Goal: Book appointment/travel/reservation

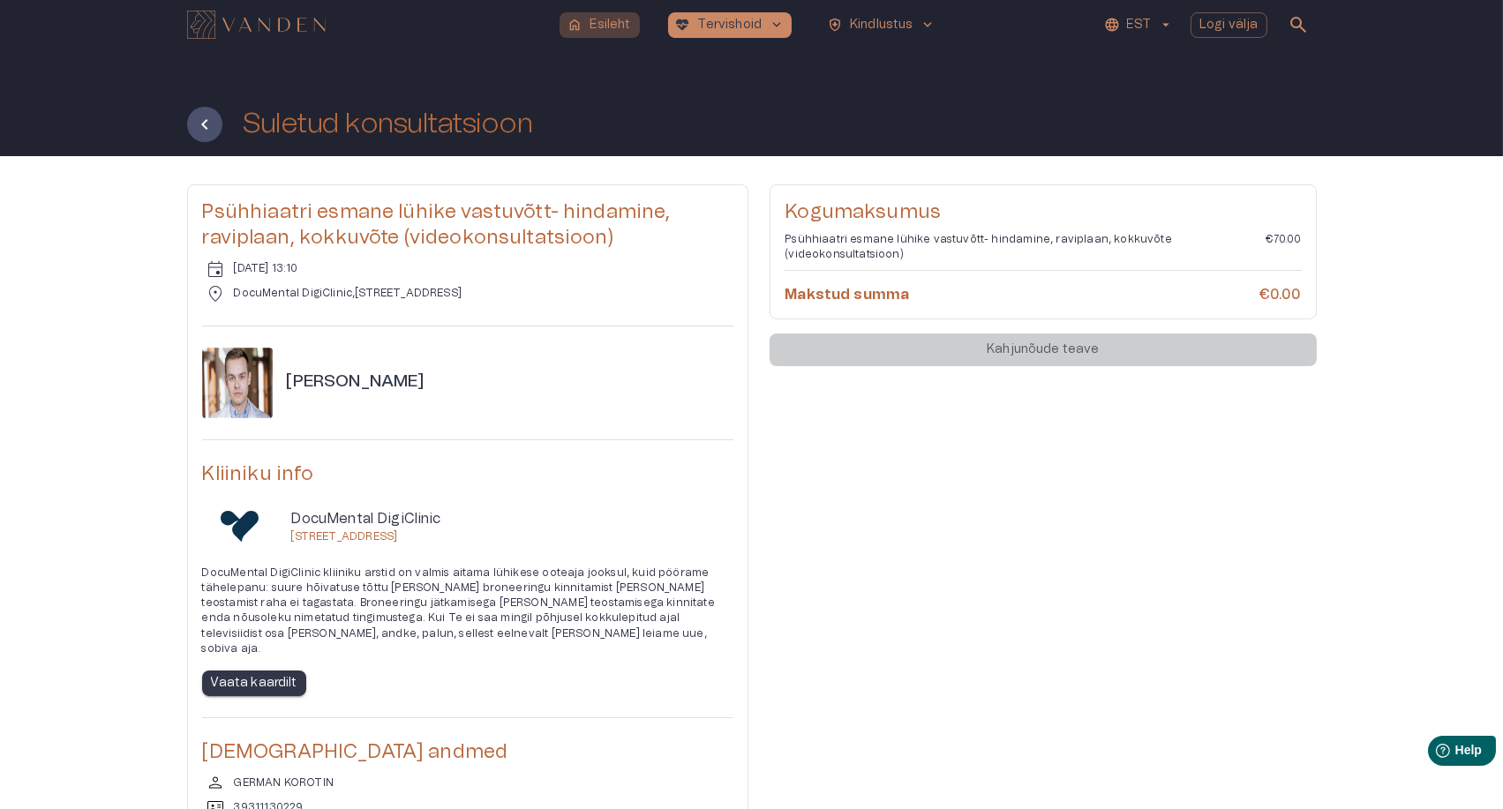
click at [598, 27] on p "Esileht" at bounding box center [610, 25] width 41 height 19
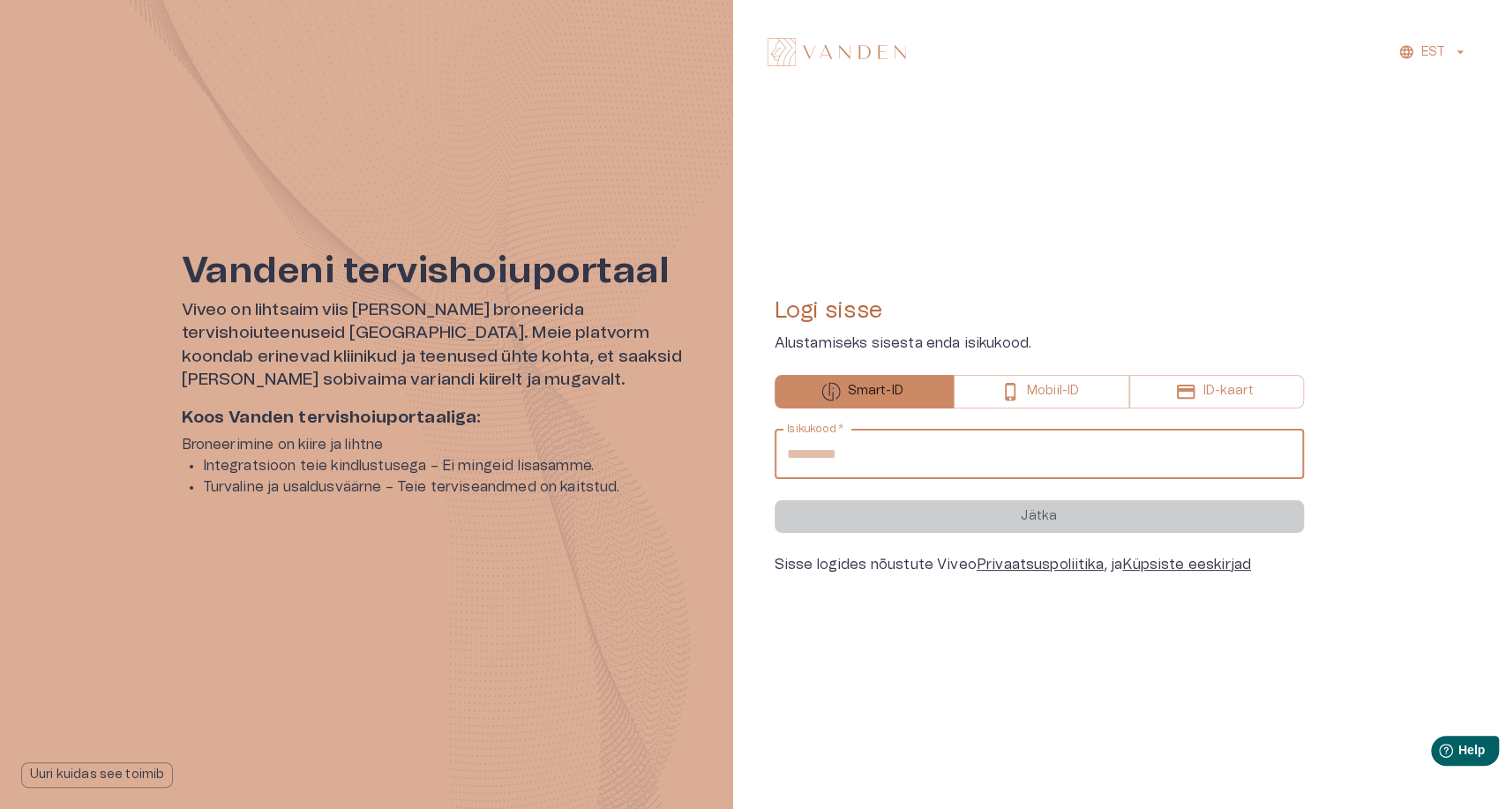
click at [859, 453] on input "Isikukood   *" at bounding box center [1040, 454] width 530 height 49
type input "**********"
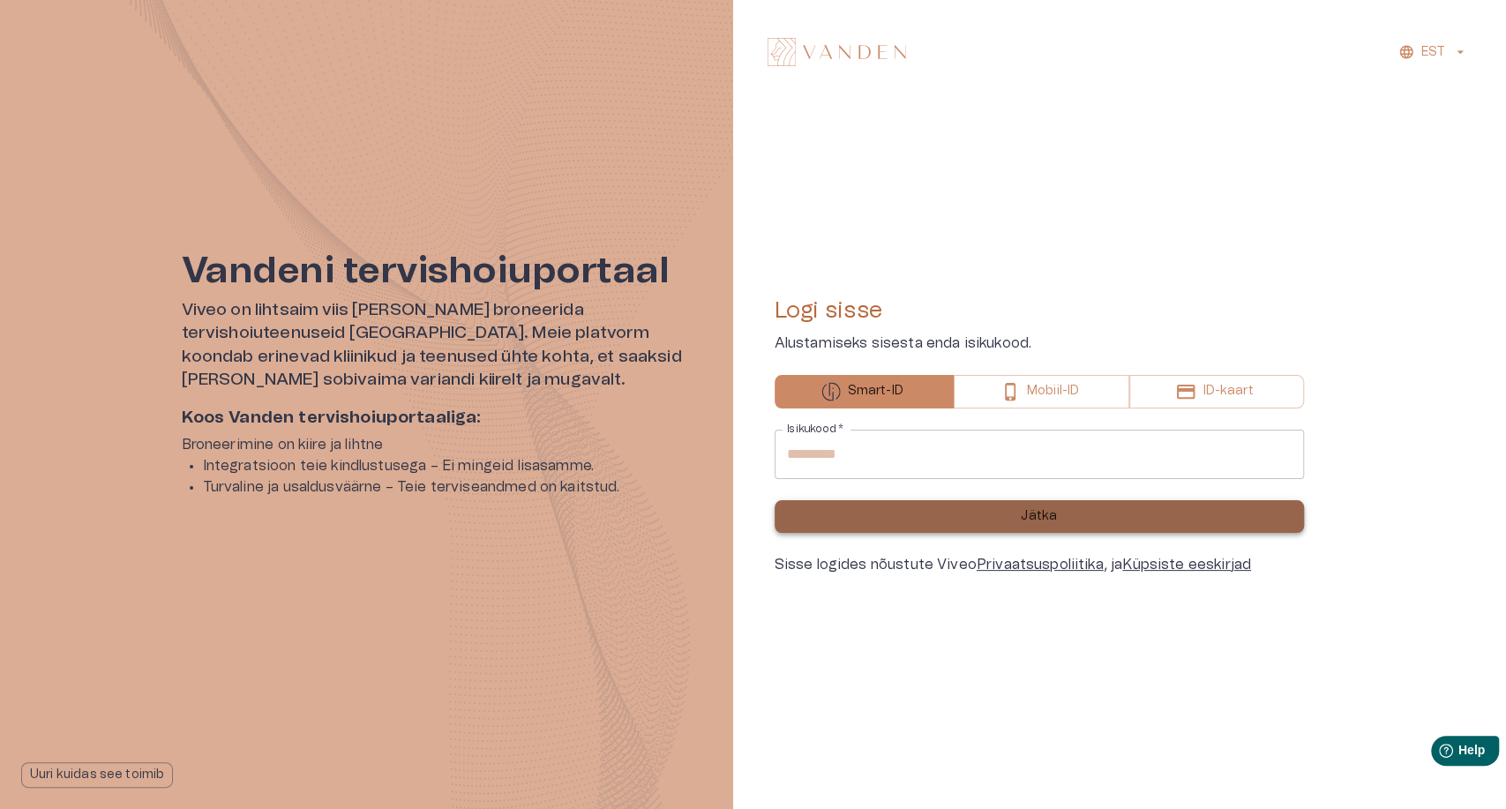
click at [947, 507] on button "Jätka" at bounding box center [1040, 516] width 530 height 33
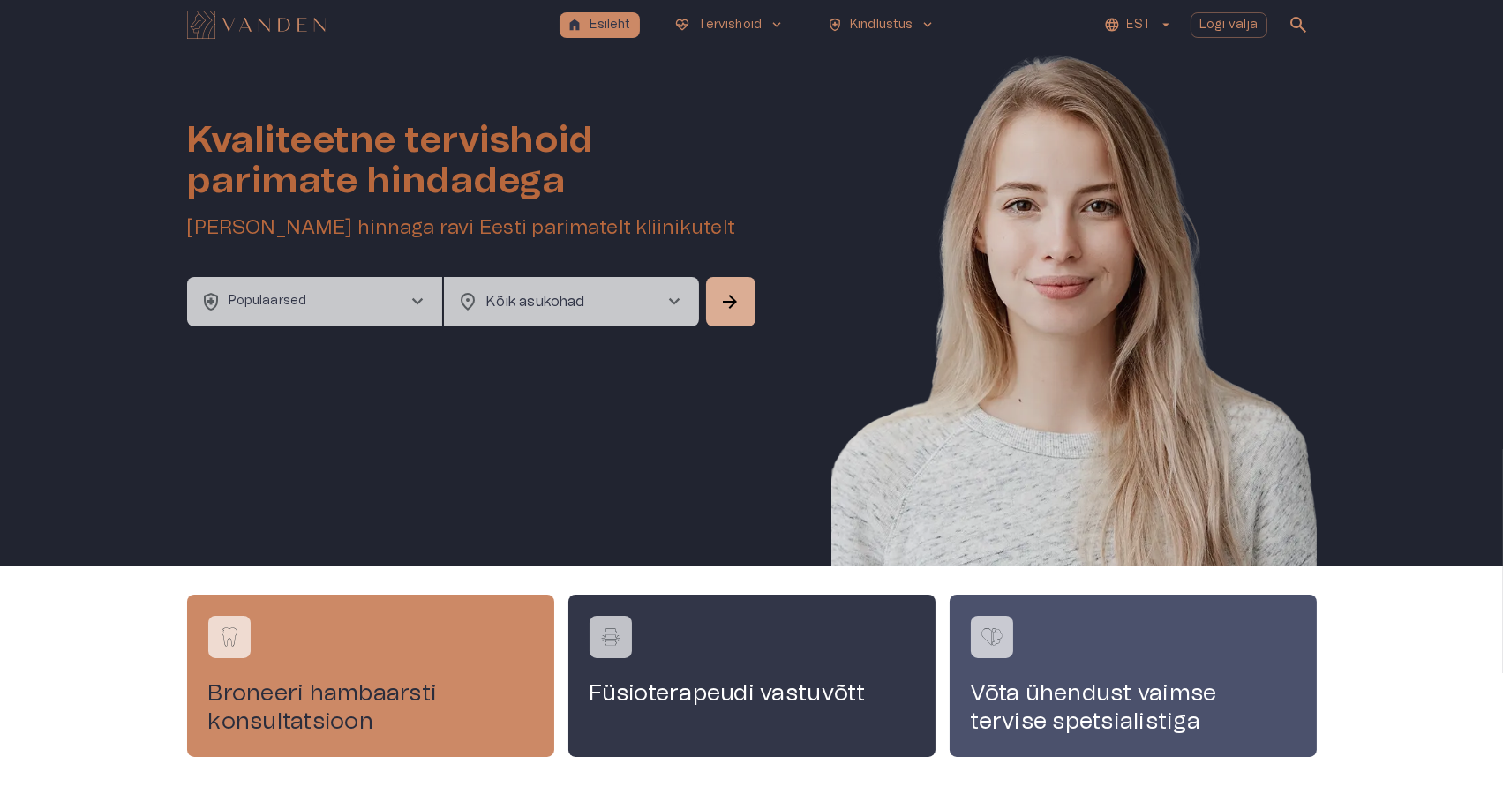
click at [392, 294] on button "health_and_safety Populaarsed chevron_right" at bounding box center [314, 301] width 255 height 49
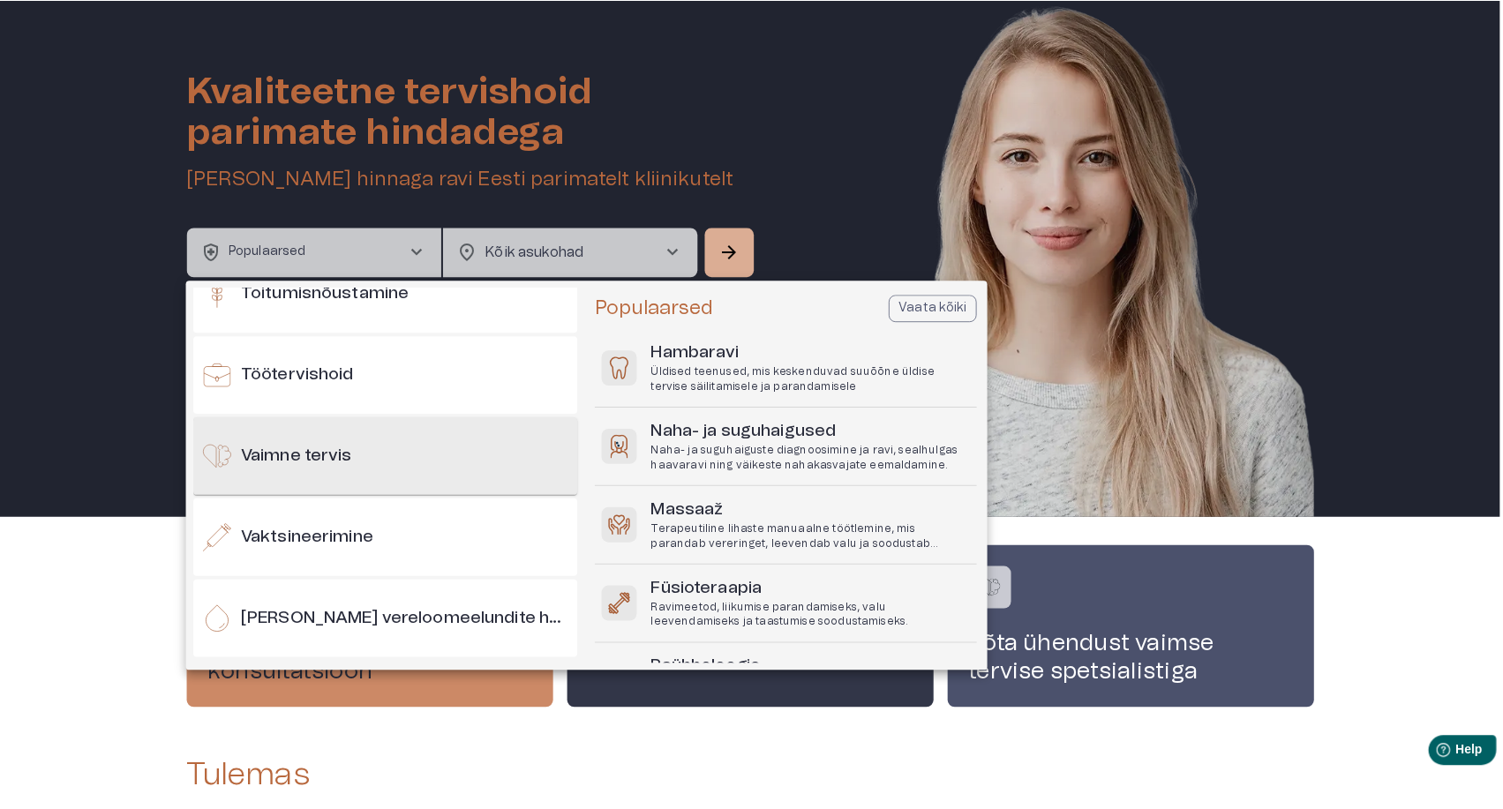
scroll to position [1899, 0]
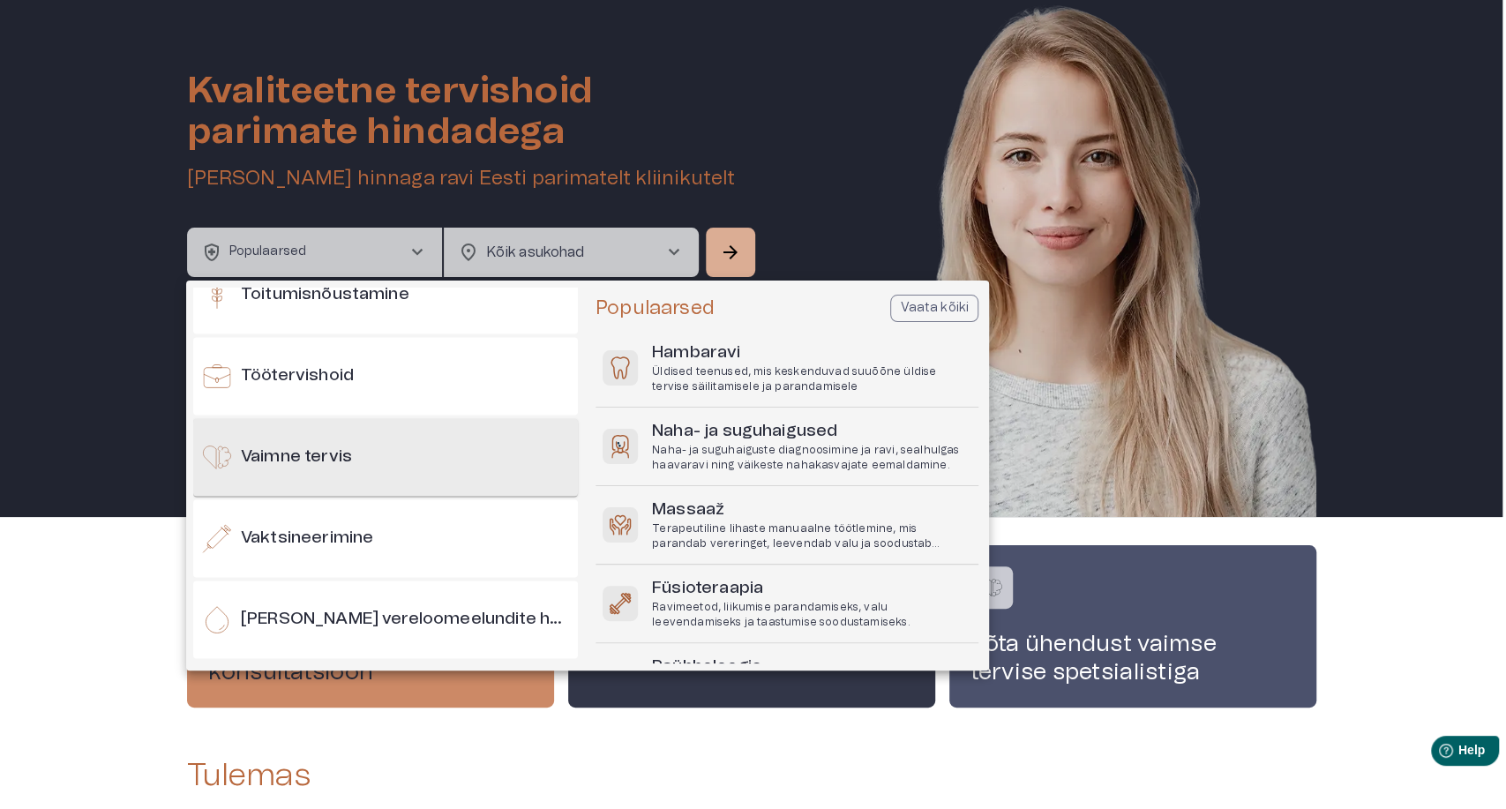
click at [322, 456] on h6 "Vaimne tervis" at bounding box center [296, 458] width 111 height 24
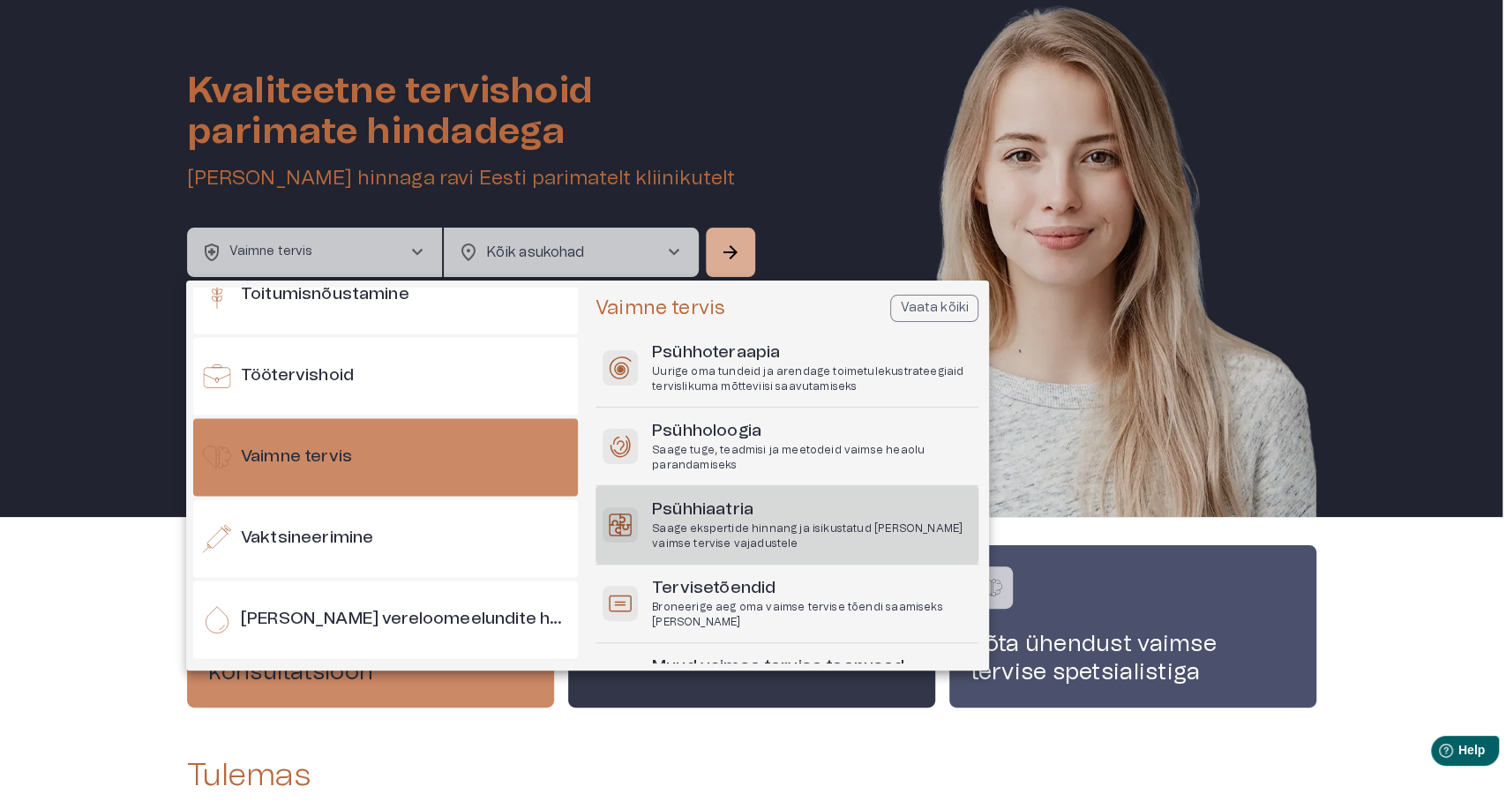
click at [733, 510] on h6 "Psühhiaatria" at bounding box center [811, 511] width 319 height 24
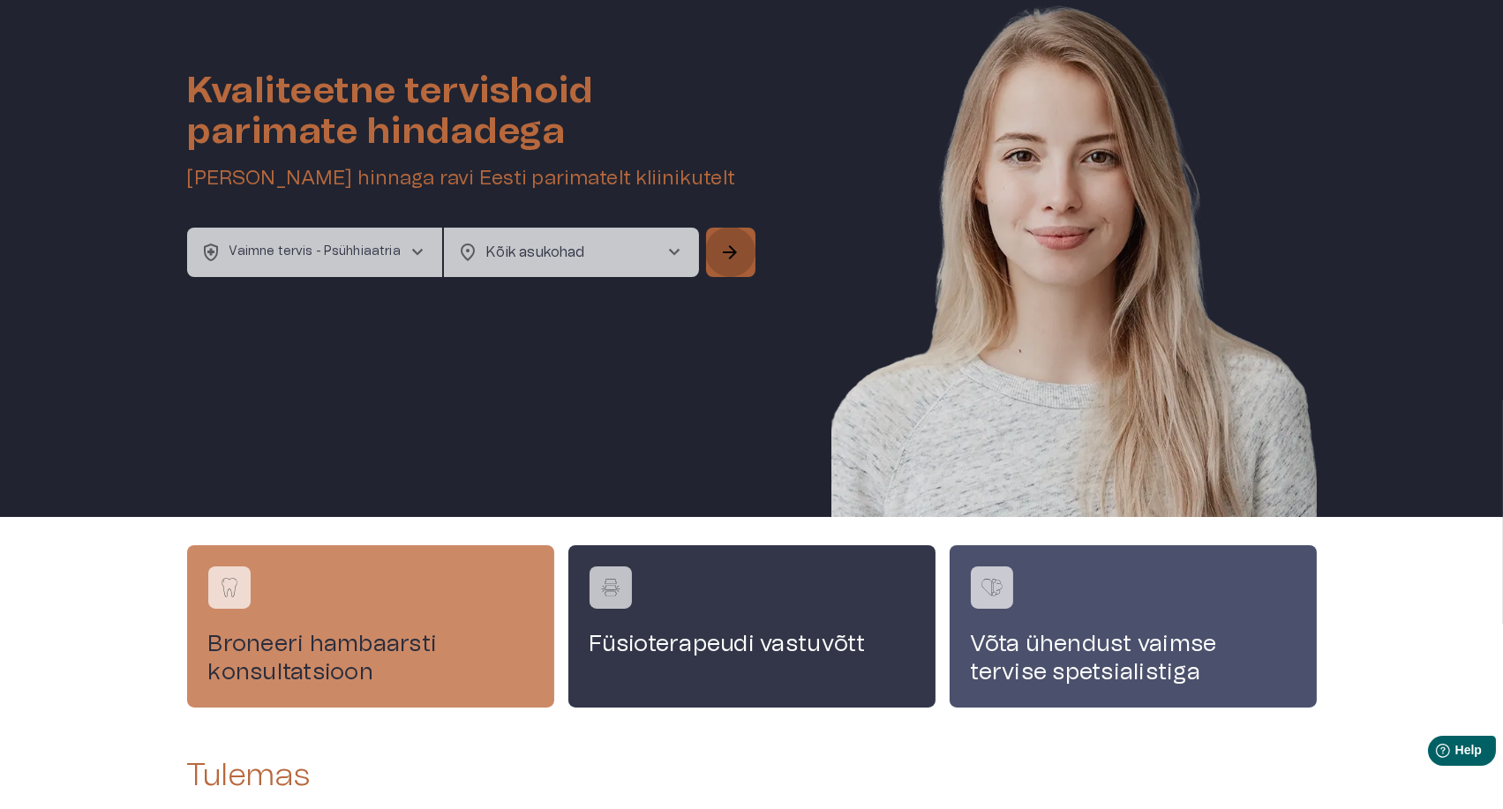
click at [716, 236] on button "arrow_forward" at bounding box center [730, 252] width 49 height 49
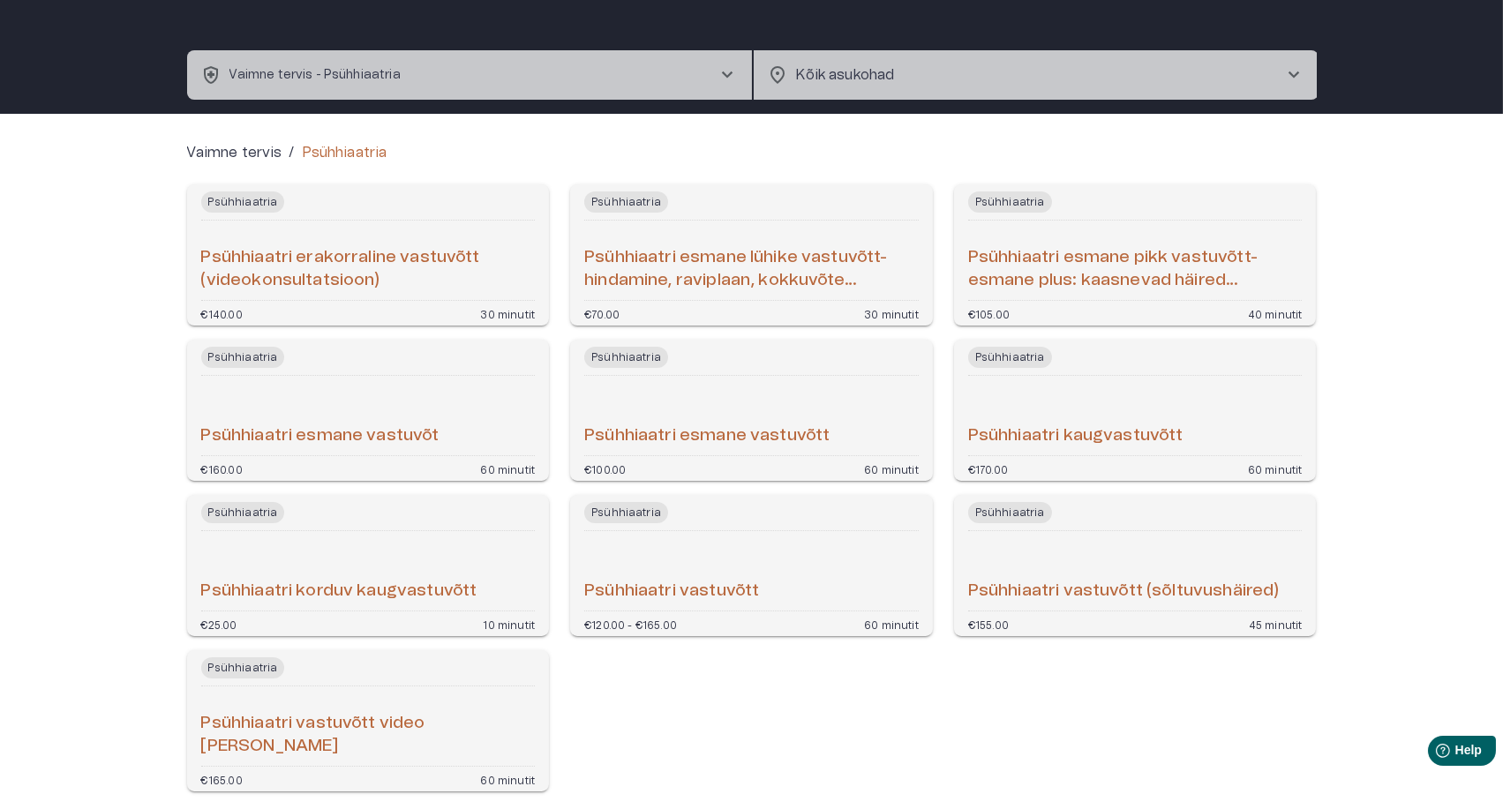
scroll to position [56, 0]
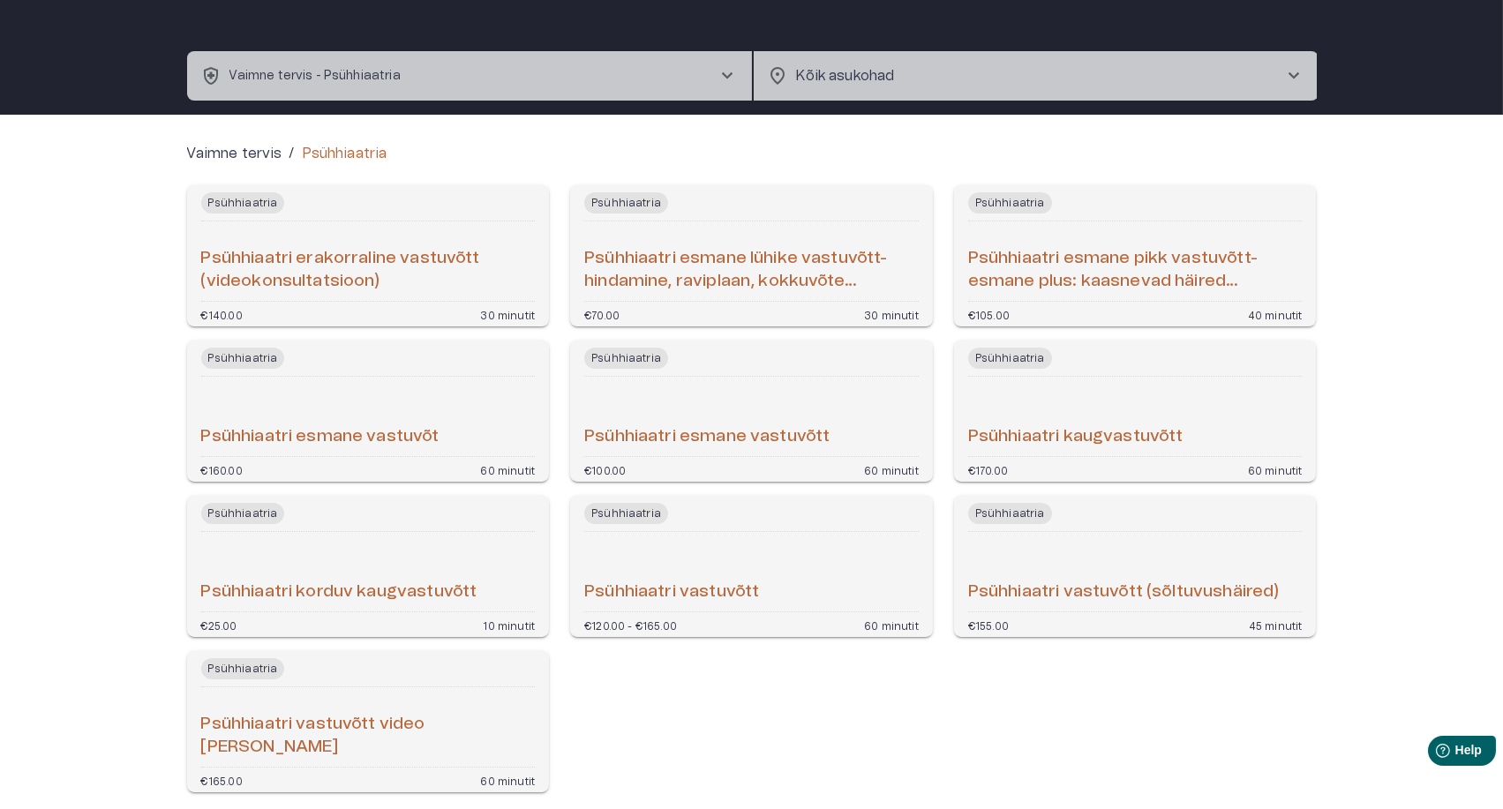
click at [395, 542] on div "Psühhiaatri korduv kaugvastuvõtt" at bounding box center [368, 571] width 334 height 65
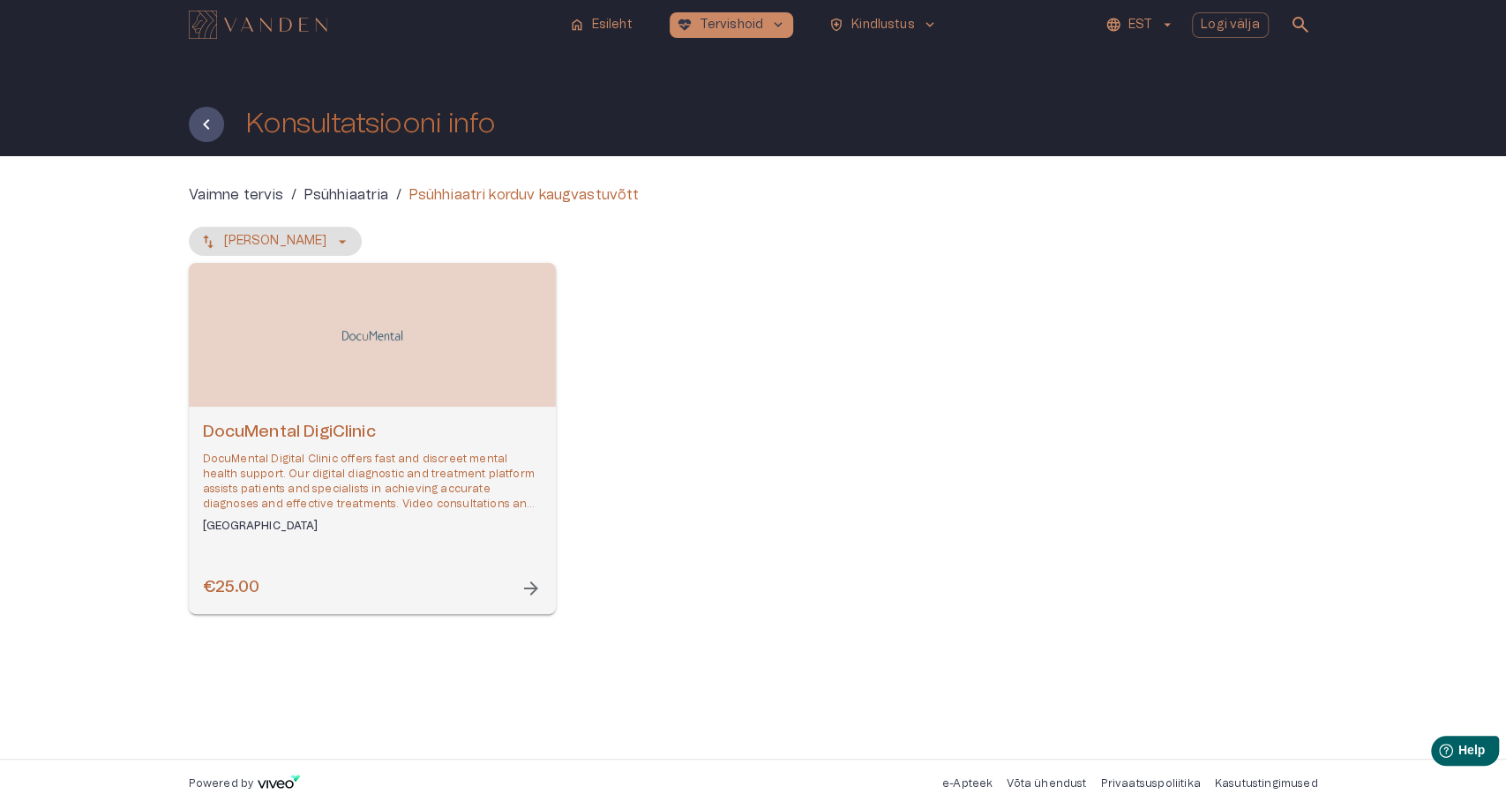
click at [400, 460] on p "DocuMental Digital Clinic offers fast and discreet mental health support. Our d…" at bounding box center [372, 482] width 339 height 61
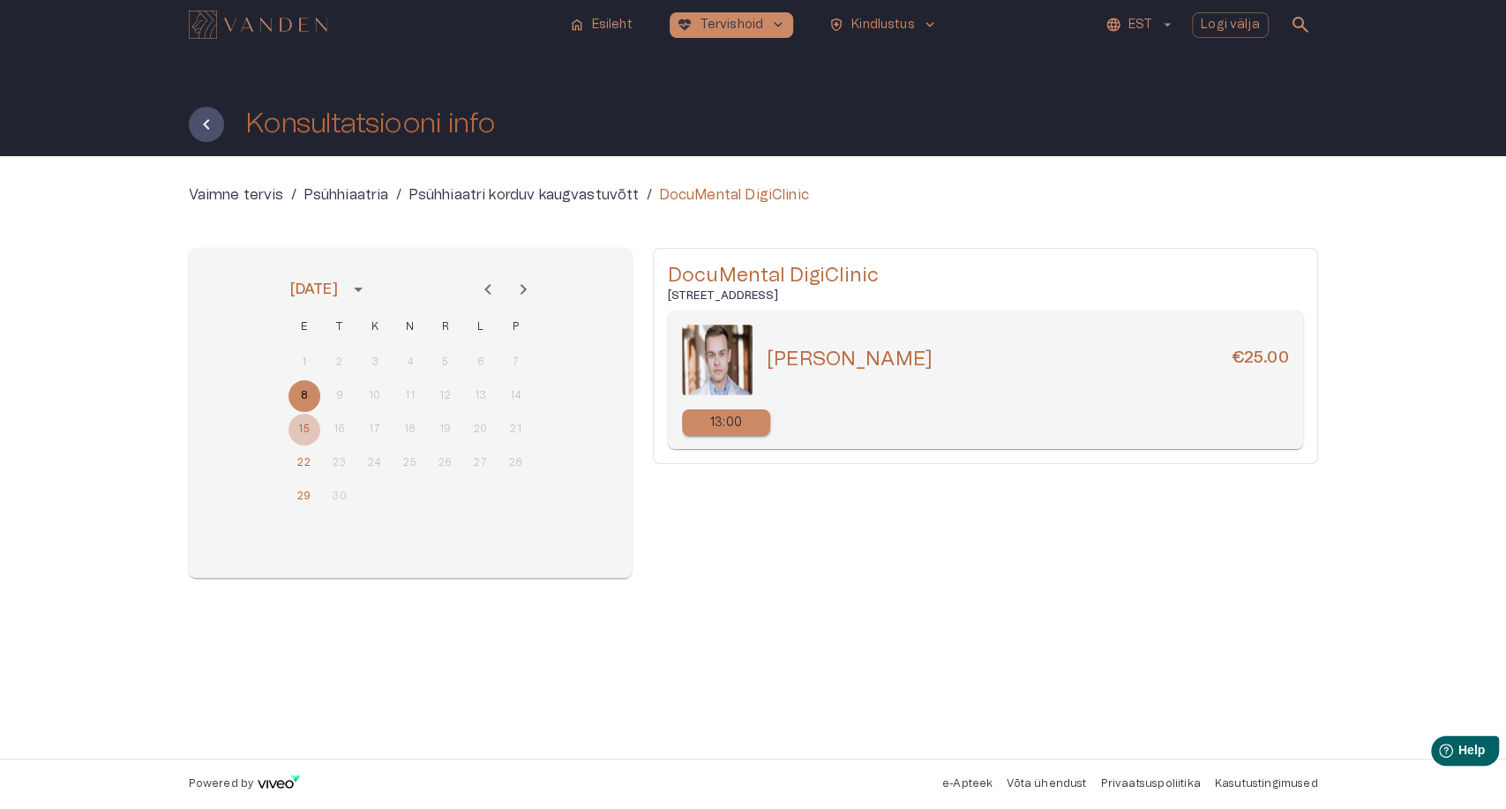
click at [305, 427] on button "15" at bounding box center [305, 430] width 32 height 32
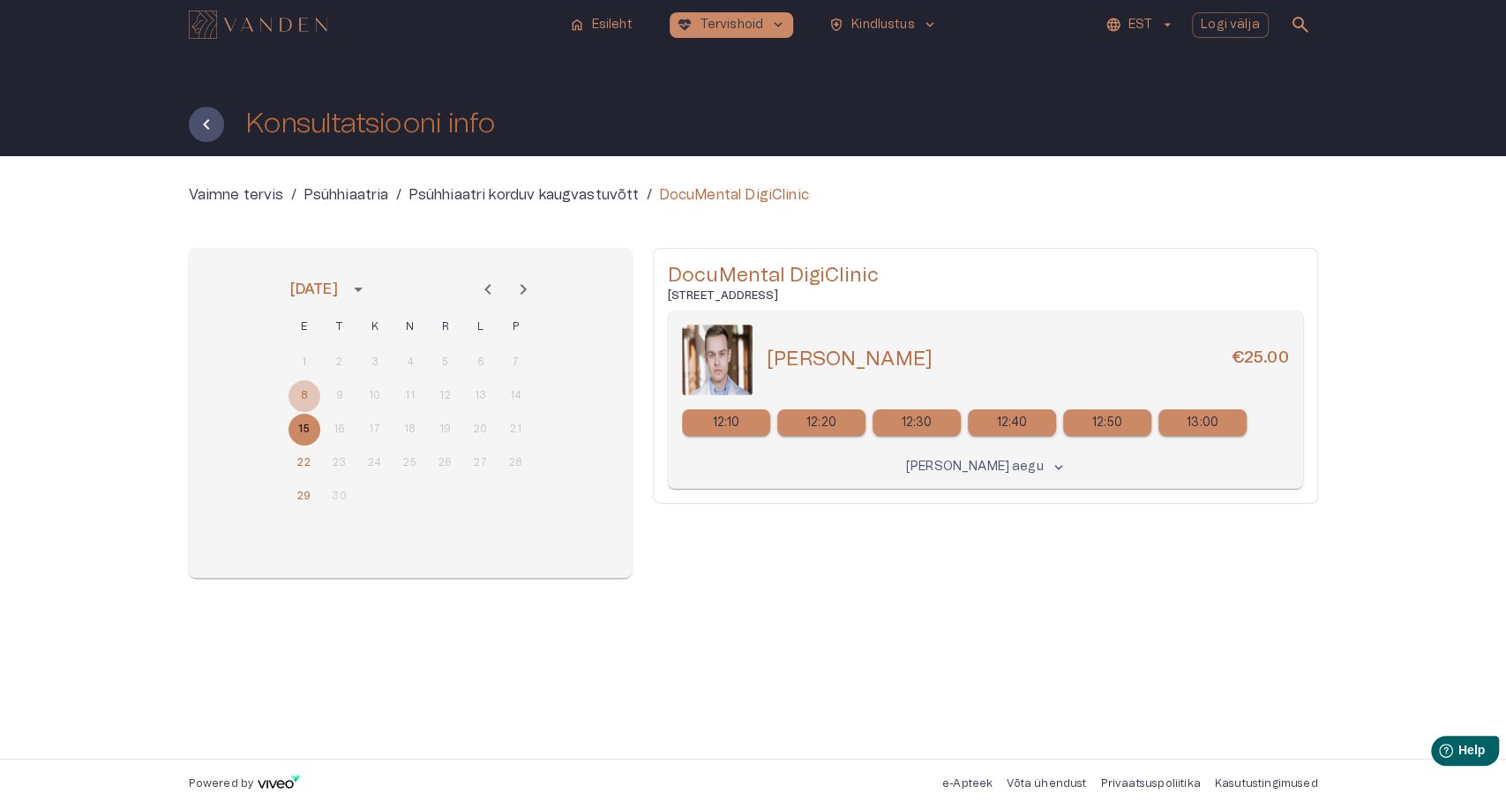
click at [305, 392] on button "8" at bounding box center [305, 396] width 32 height 32
